Goal: Transaction & Acquisition: Purchase product/service

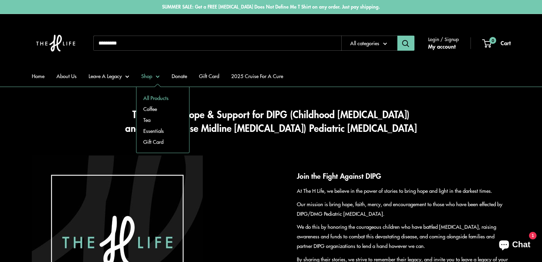
click at [160, 97] on link "All Products" at bounding box center [163, 97] width 53 height 11
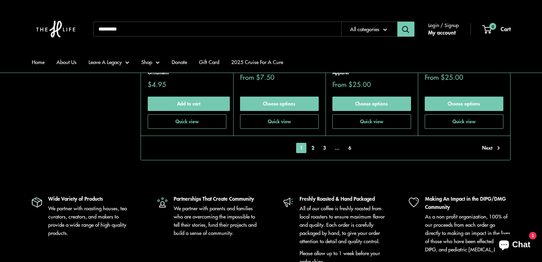
scroll to position [1677, 0]
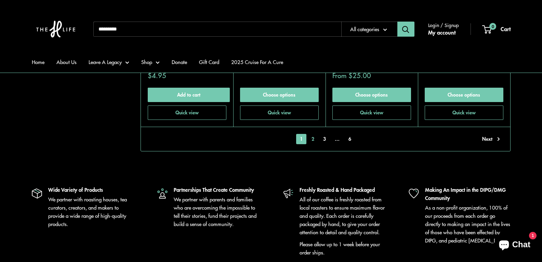
click at [313, 139] on link "2" at bounding box center [313, 139] width 10 height 10
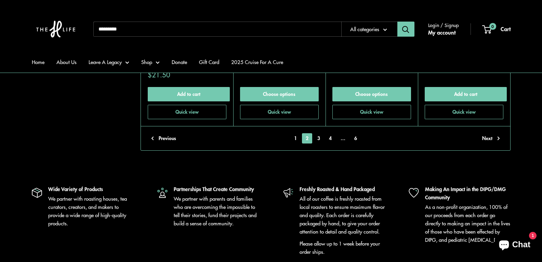
scroll to position [1701, 0]
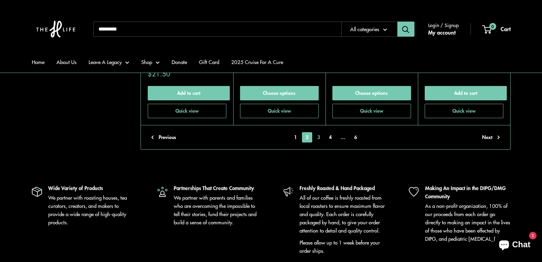
click at [319, 133] on link "3" at bounding box center [319, 137] width 10 height 10
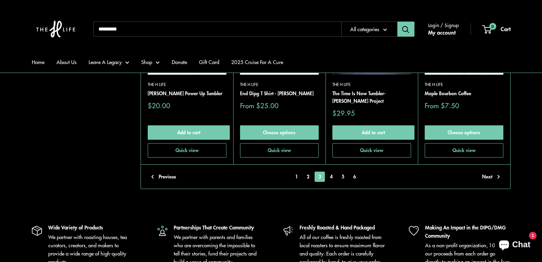
scroll to position [1632, 0]
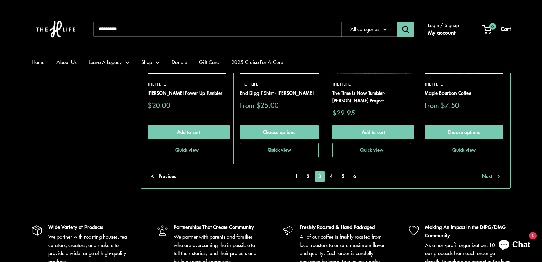
click at [490, 171] on link "Next" at bounding box center [492, 176] width 18 height 10
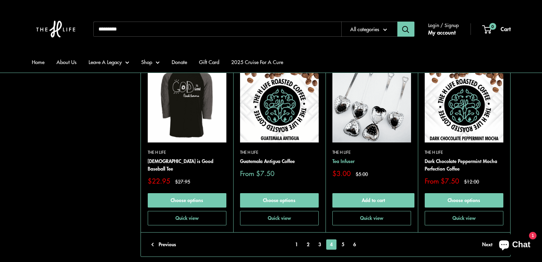
scroll to position [1632, 0]
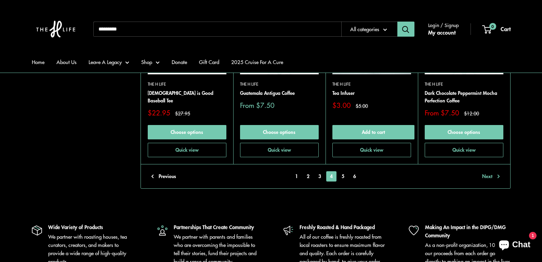
click at [492, 171] on link "Next" at bounding box center [492, 176] width 18 height 10
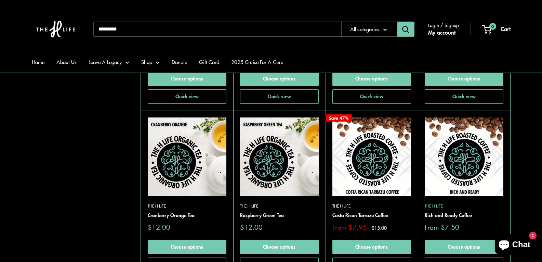
scroll to position [1598, 0]
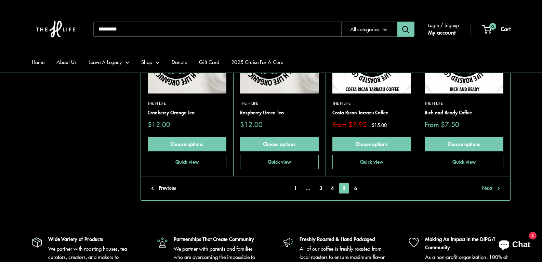
click at [489, 183] on link "Next" at bounding box center [492, 188] width 18 height 10
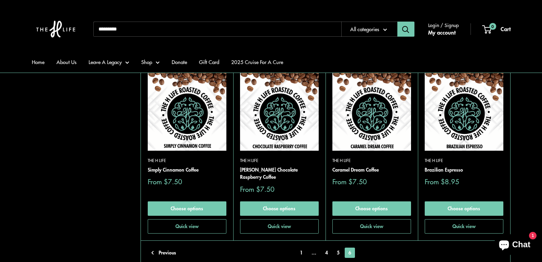
scroll to position [674, 0]
